Goal: Task Accomplishment & Management: Manage account settings

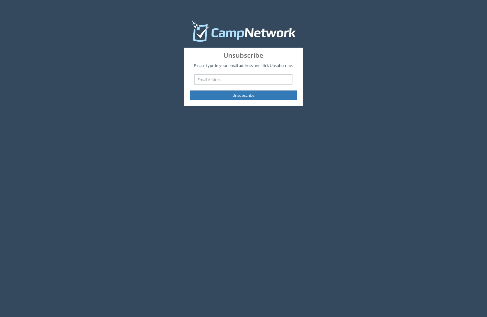
click at [230, 82] on input "text" at bounding box center [243, 79] width 98 height 10
type input "[PERSON_NAME][EMAIL_ADDRESS][PERSON_NAME][DOMAIN_NAME]"
click at [237, 96] on button "Unsubscribe" at bounding box center [243, 95] width 107 height 10
